Goal: Browse casually

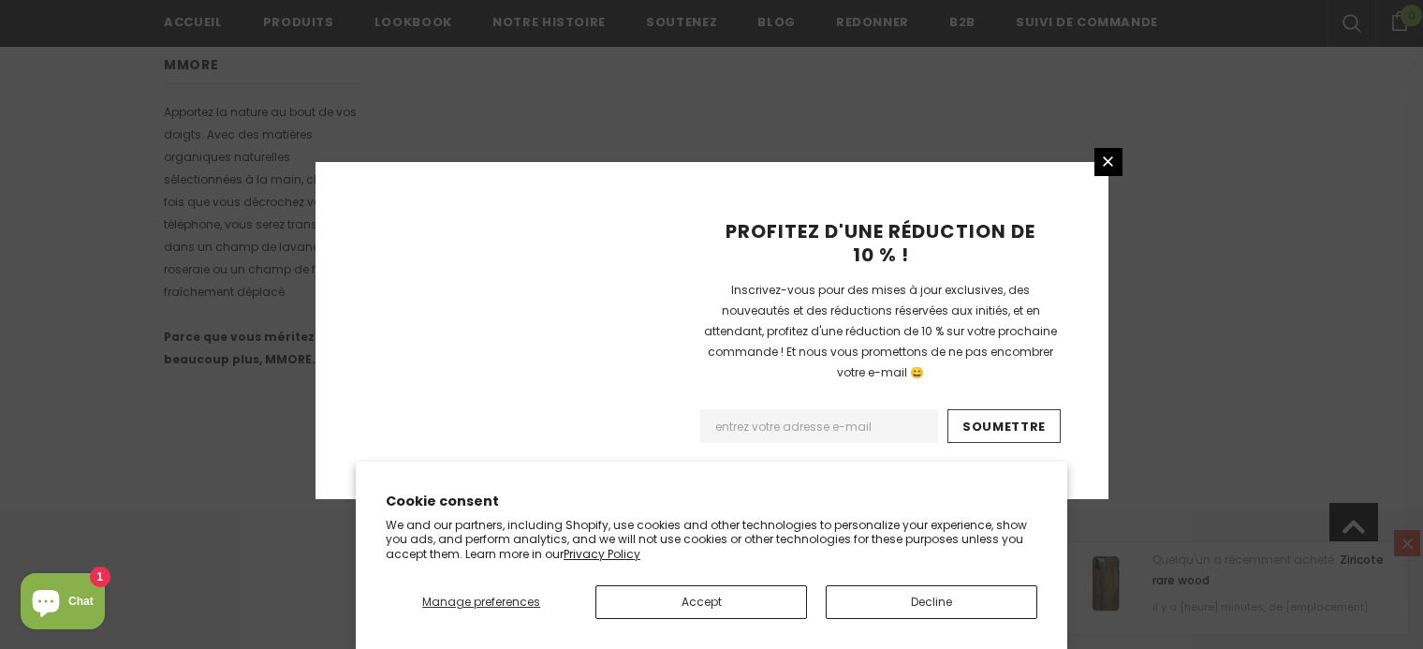
scroll to position [1315, 0]
